Goal: Register for event/course

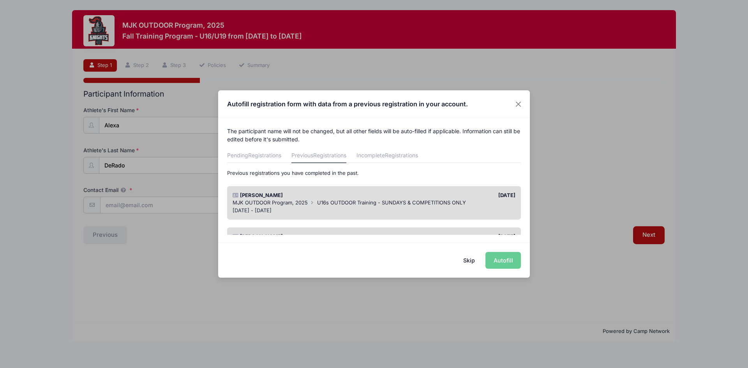
click at [506, 260] on div "Skip Autofill" at bounding box center [374, 260] width 312 height 35
click at [505, 259] on div "Skip Autofill" at bounding box center [374, 260] width 312 height 35
click at [288, 198] on div "Alexa DeRado" at bounding box center [301, 196] width 145 height 8
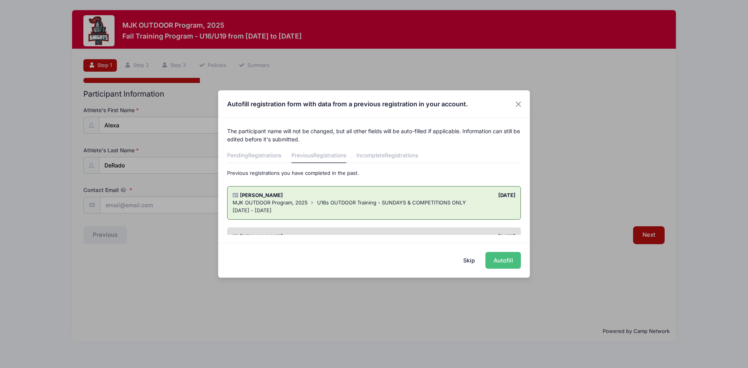
drag, startPoint x: 502, startPoint y: 261, endPoint x: 499, endPoint y: 251, distance: 10.6
click at [502, 262] on button "Autofill" at bounding box center [503, 260] width 35 height 17
type input "[EMAIL_ADDRESS][DOMAIN_NAME]"
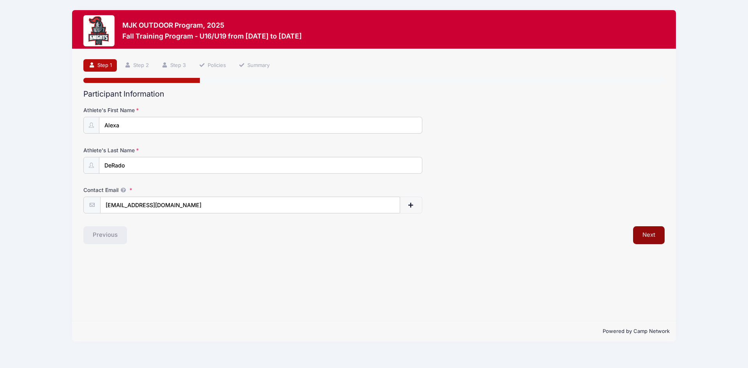
click at [658, 235] on button "Next" at bounding box center [649, 235] width 32 height 18
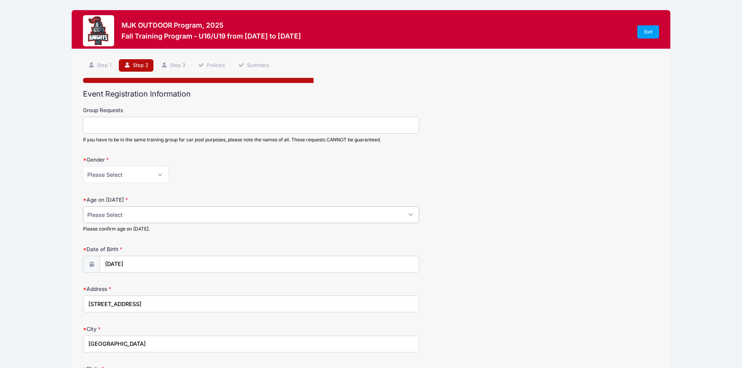
click at [126, 217] on select "Please Select 1 2 3 4 5 6 7 8 9 10 11 12 13 14 15 16 17 18" at bounding box center [251, 215] width 336 height 17
select select "15"
click at [83, 207] on select "Please Select 1 2 3 4 5 6 7 8 9 10 11 12 13 14 15 16 17 18" at bounding box center [251, 215] width 336 height 17
click at [528, 224] on div "Age on August 1 2025 Please Select 1 2 3 4 5 6 7 8 9 10 11 12 13 14 15 16 17 18…" at bounding box center [371, 214] width 576 height 37
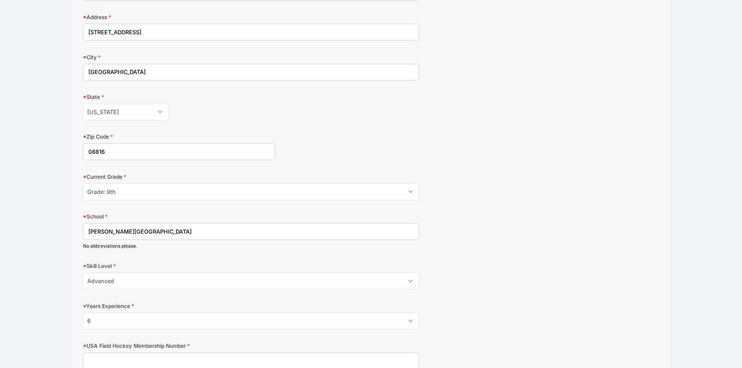
scroll to position [273, 0]
click at [115, 193] on select "Please Select Grade: K Grade: 1st Grade: 2nd Grade: 3rd Grade: 4th 5th Grade: 6…" at bounding box center [251, 191] width 336 height 17
select select "Grade: 10th"
click at [83, 183] on select "Please Select Grade: K Grade: 1st Grade: 2nd Grade: 3rd Grade: 4th 5th Grade: 6…" at bounding box center [251, 191] width 336 height 17
click at [498, 168] on form "Group Requests If you have to be in the same training group for car pool purpos…" at bounding box center [371, 126] width 576 height 585
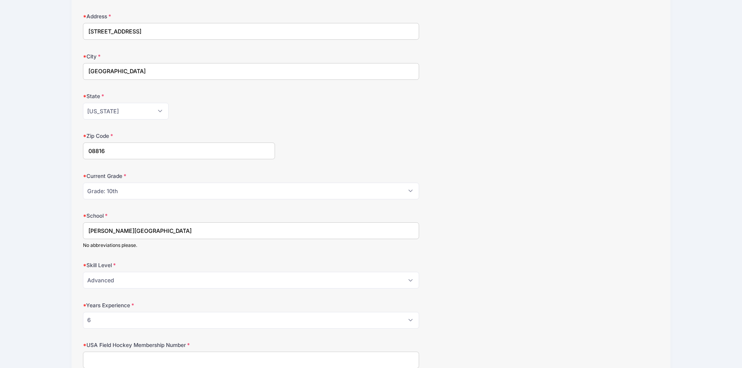
drag, startPoint x: 179, startPoint y: 235, endPoint x: 100, endPoint y: 103, distance: 153.9
click at [1, 210] on div "MJK OUTDOOR Program, 2025 Fall Training Program - U16/U19 from 09/14 to 10/19/2…" at bounding box center [371, 108] width 742 height 762
type input "East Brunswick High School"
drag, startPoint x: 508, startPoint y: 272, endPoint x: 260, endPoint y: 365, distance: 265.1
click at [507, 272] on div "Skill Level Please Select Beginner Intermediate Advanced" at bounding box center [371, 274] width 576 height 27
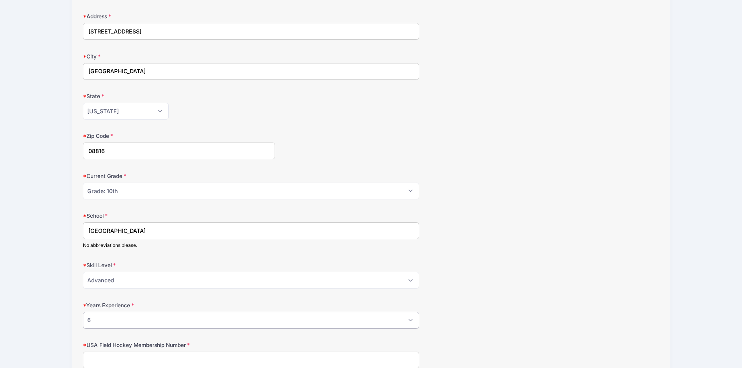
click at [111, 321] on select "Please Select 0 1 2 3 4 5 6 7 8" at bounding box center [251, 320] width 336 height 17
select select "7"
click at [83, 312] on select "Please Select 0 1 2 3 4 5 6 7 8" at bounding box center [251, 320] width 336 height 17
click at [548, 229] on div "School East Brunswick High School No abbreviations please." at bounding box center [371, 230] width 576 height 37
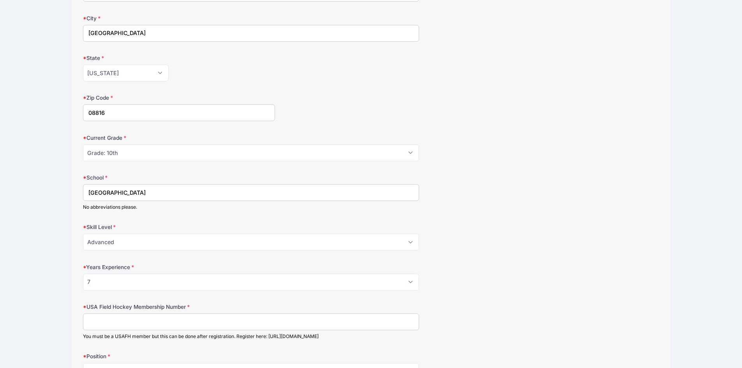
scroll to position [394, 0]
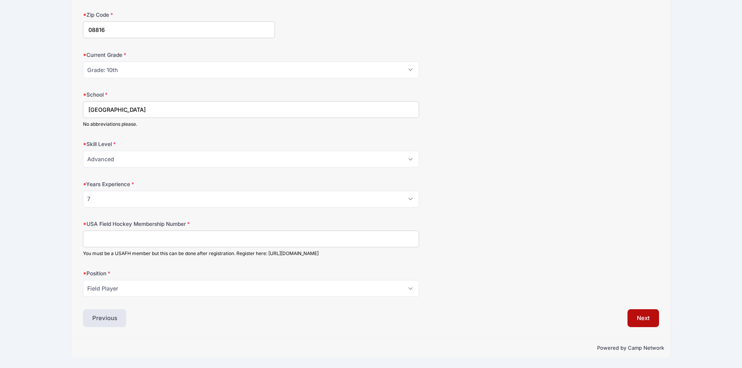
click at [189, 239] on input "USA Field Hockey Membership Number" at bounding box center [251, 239] width 336 height 17
paste input "2000396852"
type input "2000396852"
click at [144, 289] on select "Please Select Field Player Goalkeeper" at bounding box center [251, 288] width 336 height 17
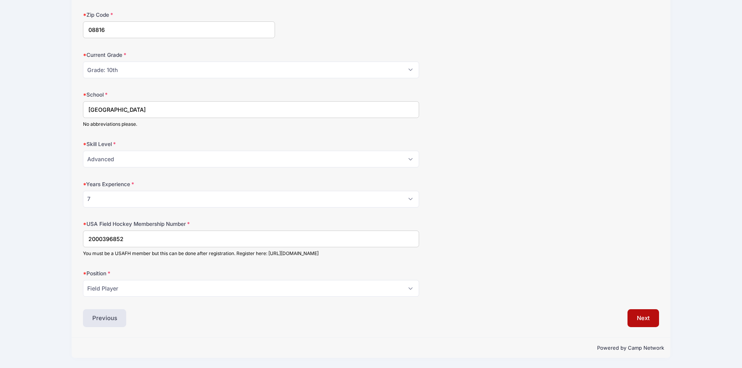
click at [558, 301] on div "Event Registration Information Group Requests If you have to be in the same tra…" at bounding box center [371, 12] width 576 height 632
click at [636, 319] on button "Next" at bounding box center [644, 318] width 32 height 18
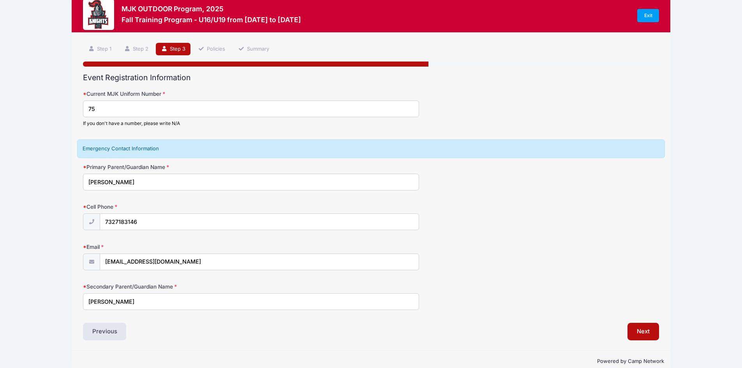
scroll to position [30, 0]
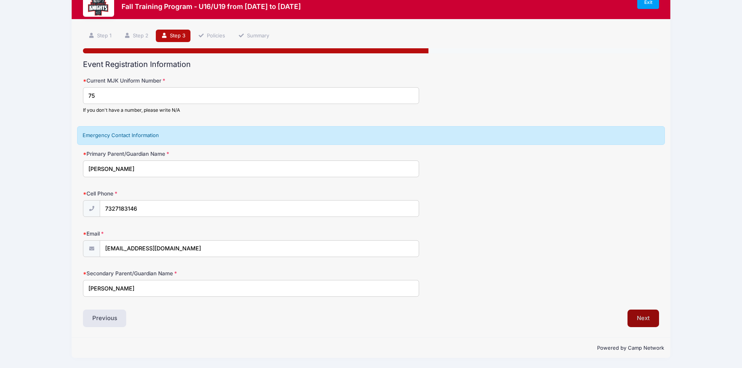
click at [648, 317] on button "Next" at bounding box center [644, 319] width 32 height 18
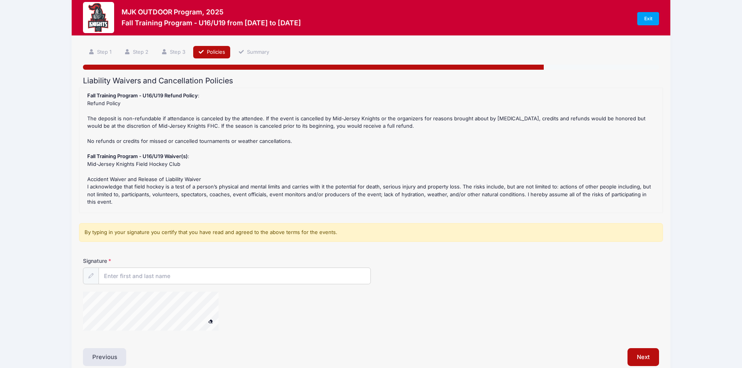
scroll to position [0, 0]
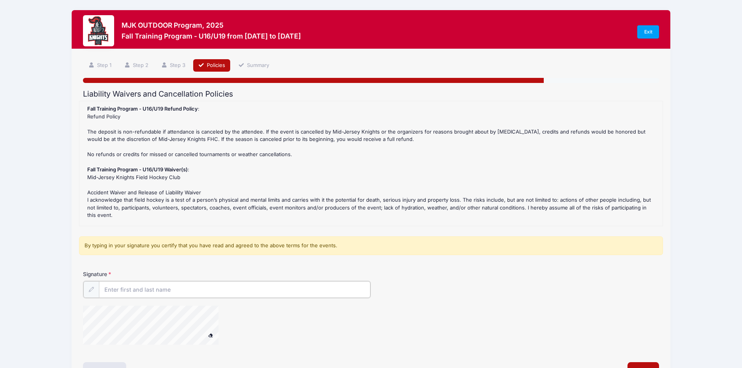
click at [151, 291] on input "Signature" at bounding box center [235, 289] width 272 height 17
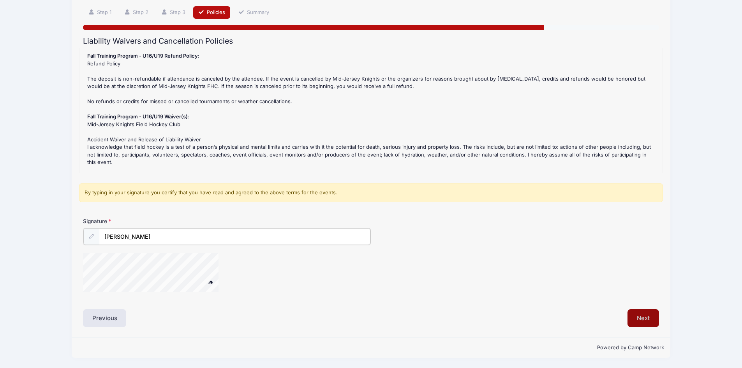
type input "Sarah DeRado"
click at [645, 315] on button "Next" at bounding box center [644, 318] width 32 height 18
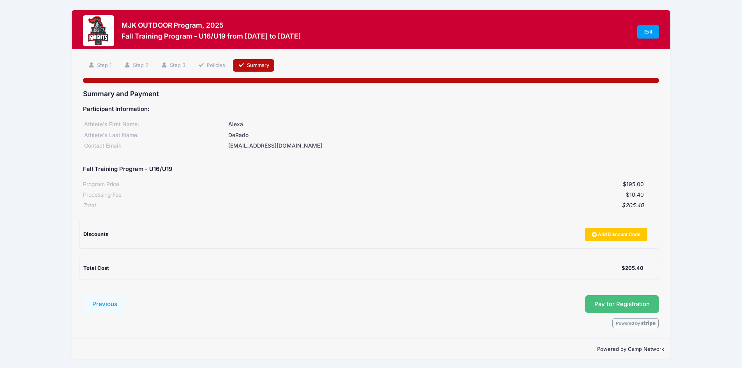
click at [626, 306] on button "Pay for Registration" at bounding box center [622, 304] width 74 height 18
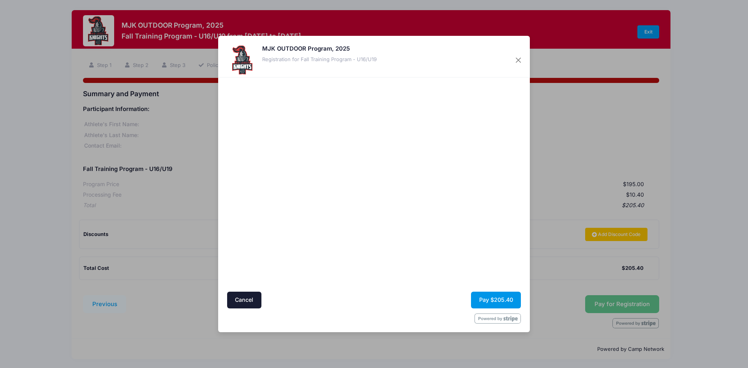
click at [503, 299] on button "Pay $205.40" at bounding box center [496, 300] width 50 height 17
click at [503, 303] on button "Pay $205.40" at bounding box center [496, 300] width 50 height 17
